Goal: Communication & Community: Connect with others

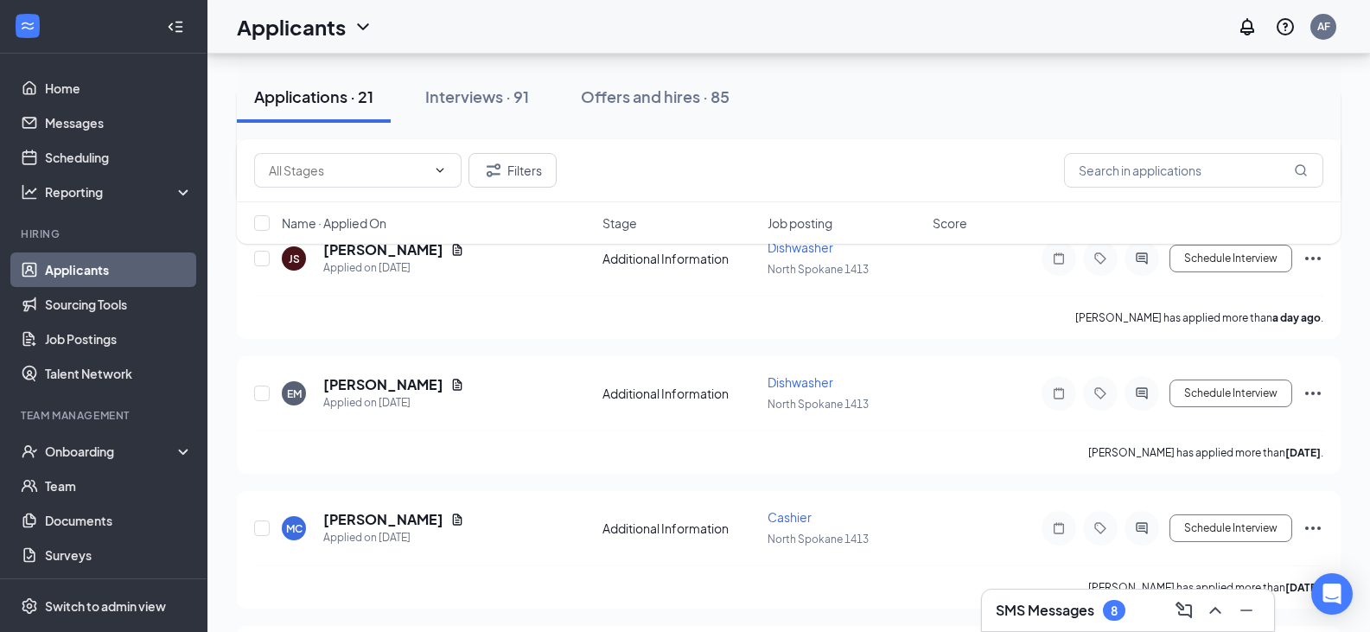
scroll to position [346, 0]
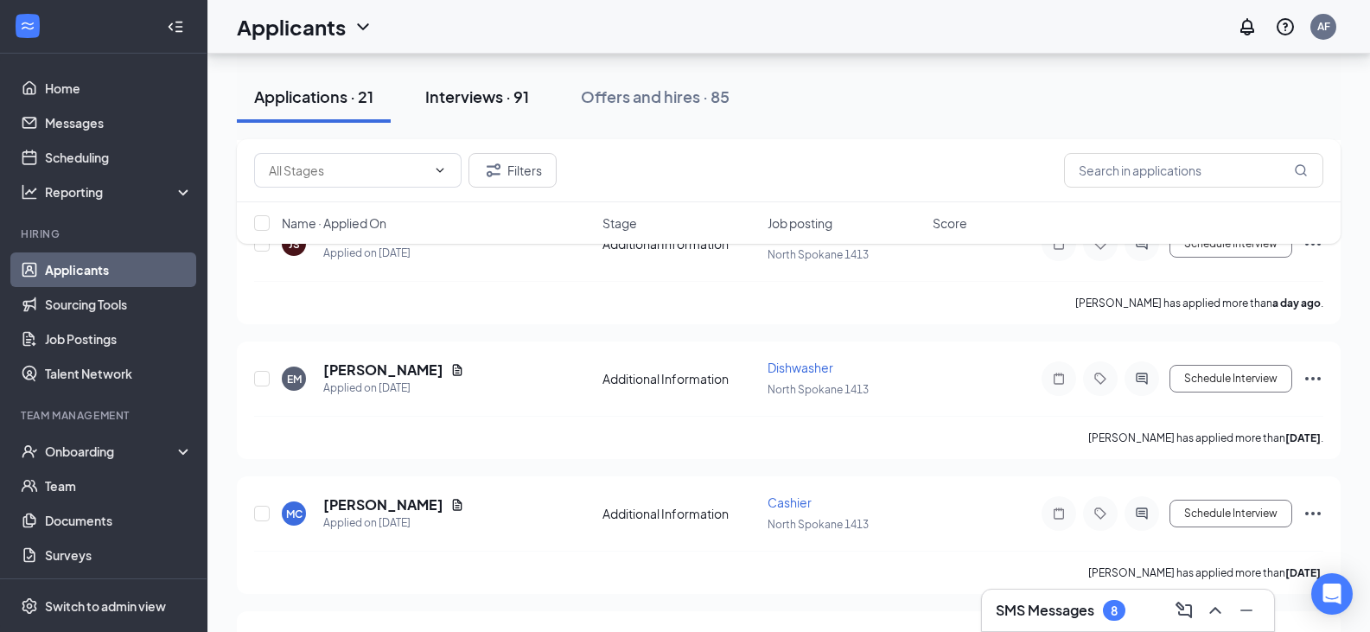
click at [457, 95] on div "Interviews · 91" at bounding box center [477, 97] width 104 height 22
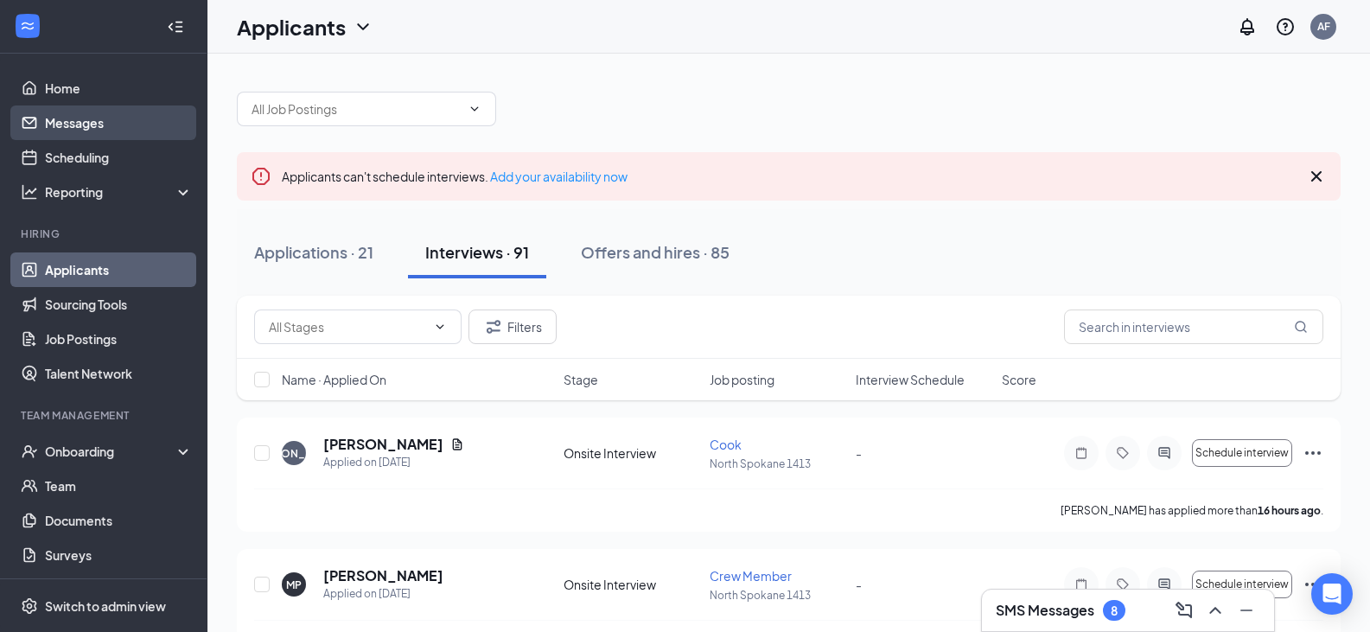
click at [92, 122] on link "Messages" at bounding box center [119, 122] width 148 height 35
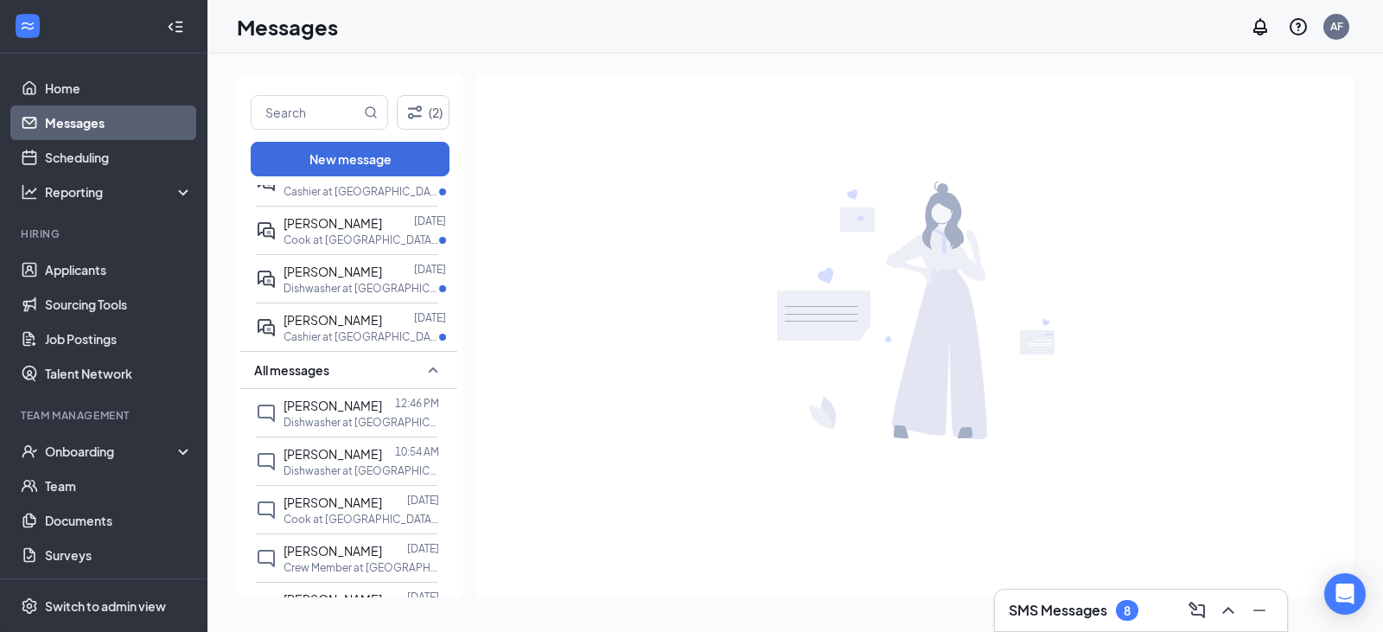
scroll to position [432, 0]
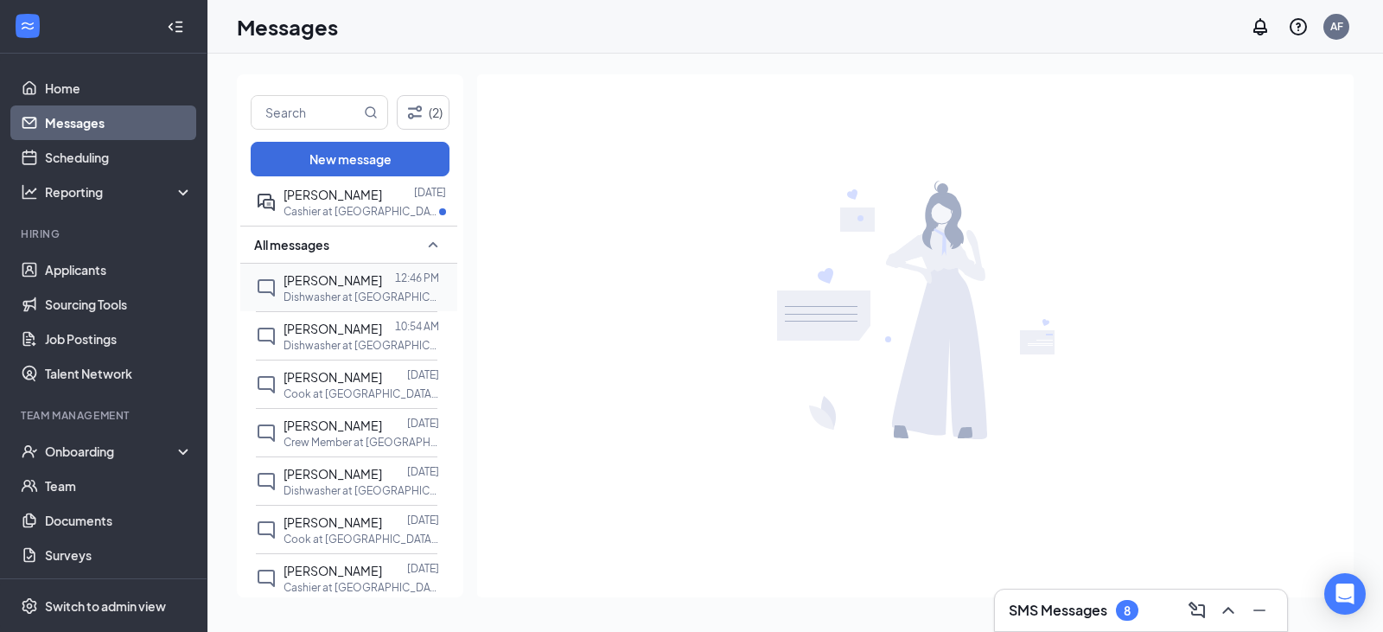
click at [335, 281] on span "[PERSON_NAME]" at bounding box center [333, 280] width 99 height 16
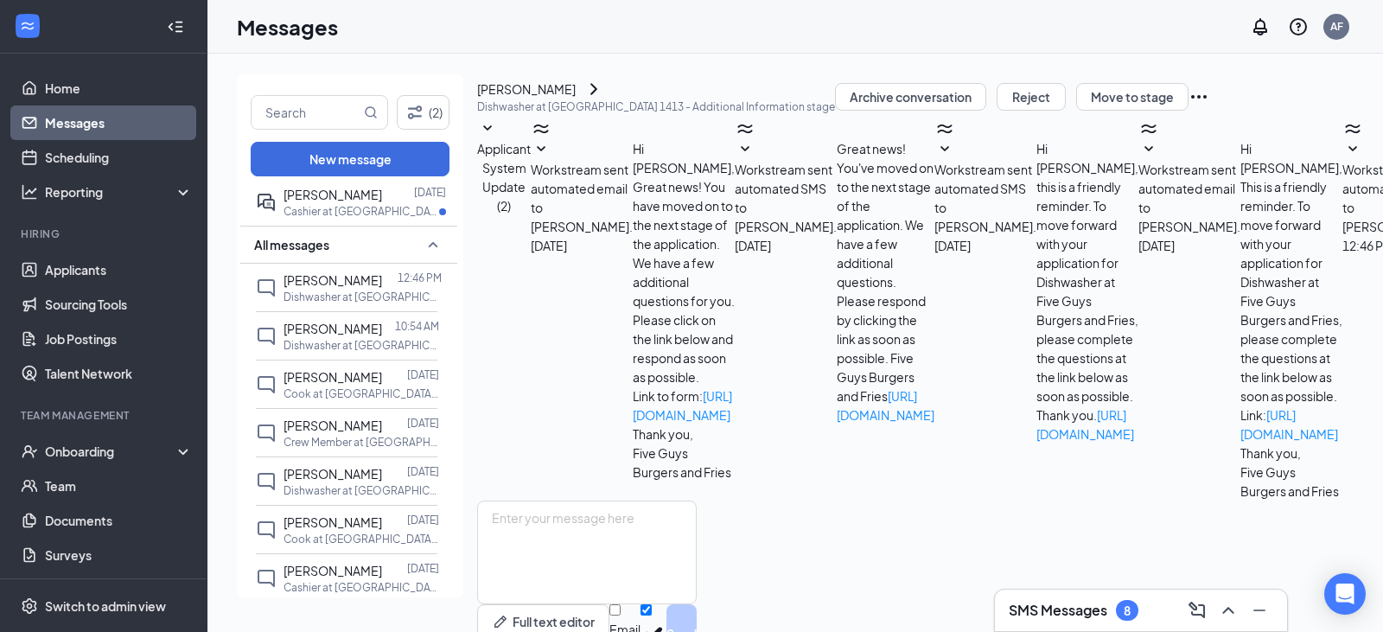
scroll to position [168, 0]
